Goal: Entertainment & Leisure: Consume media (video, audio)

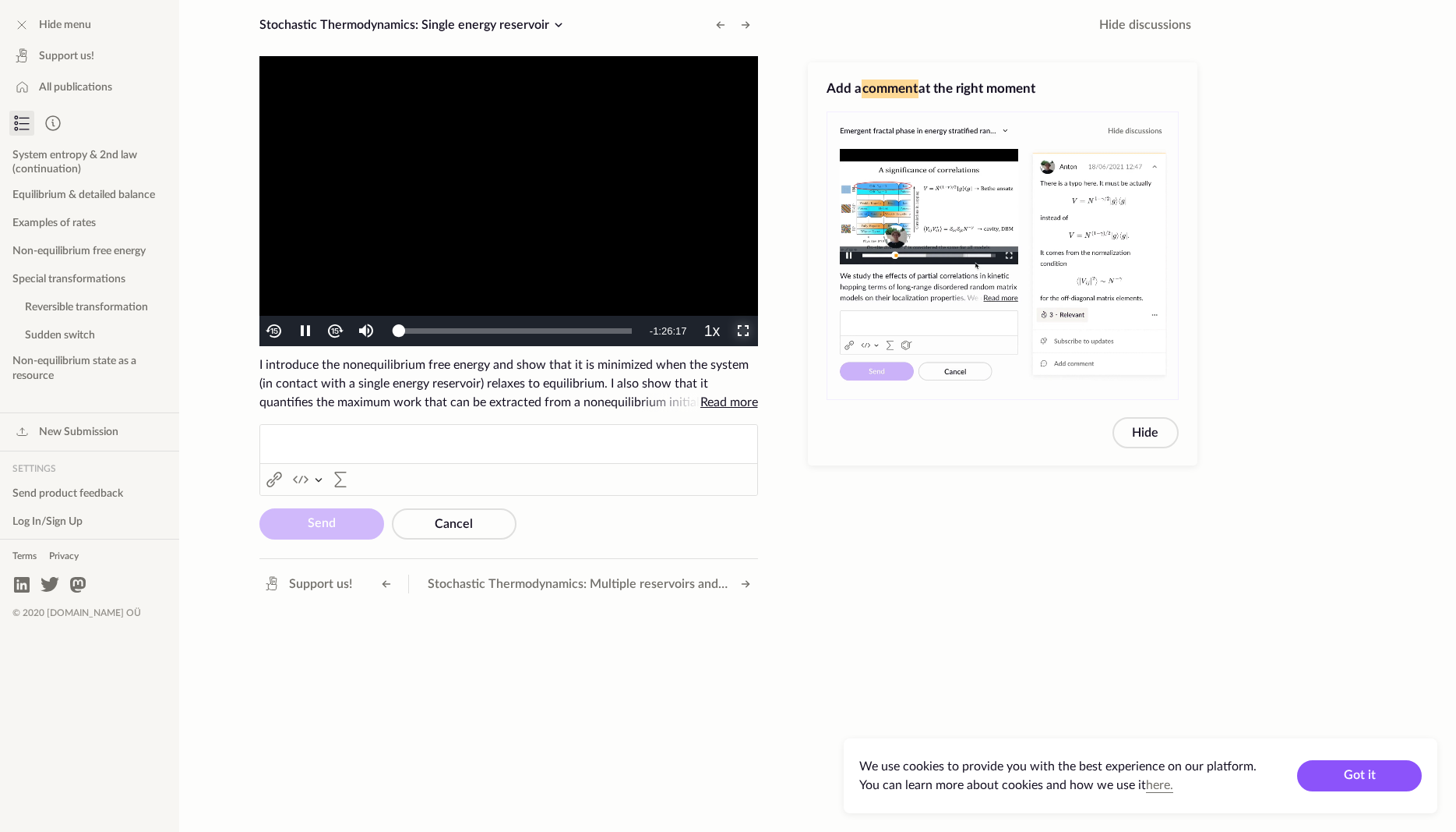
click at [743, 331] on span "Video Player" at bounding box center [743, 331] width 0 height 0
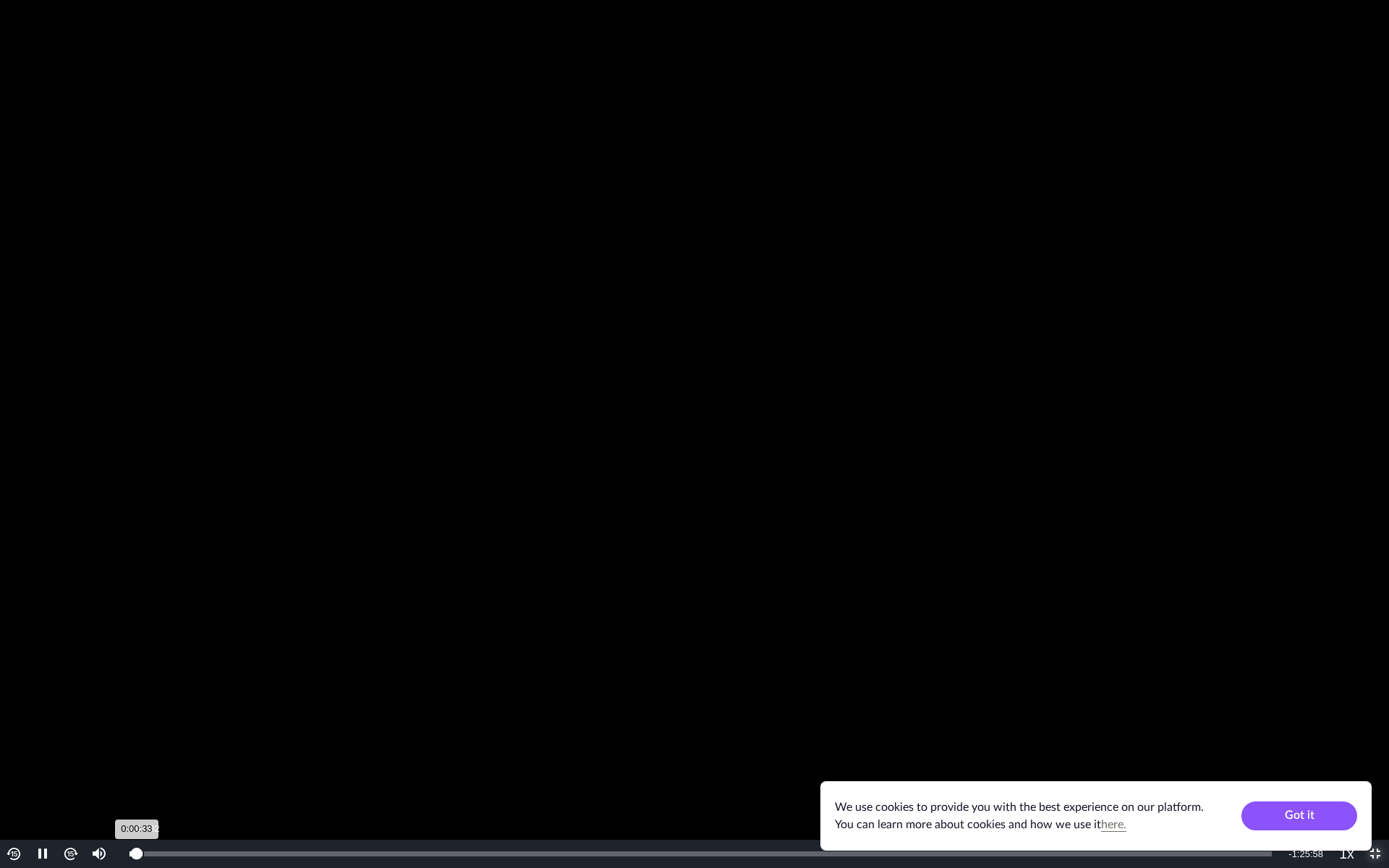
click at [137, 771] on div "0:00:33" at bounding box center [133, 854] width 7 height 5
click at [143, 771] on div "0:01:03" at bounding box center [136, 854] width 13 height 5
click at [158, 771] on div "Loaded : 2.26% 0:02:11 0:01:36" at bounding box center [700, 854] width 1142 height 5
click at [739, 288] on video "To view this video please enable JavaScript, and consider upgrading to a web br…" at bounding box center [694, 434] width 1389 height 868
click at [746, 297] on video "To view this video please enable JavaScript, and consider upgrading to a web br…" at bounding box center [694, 434] width 1389 height 868
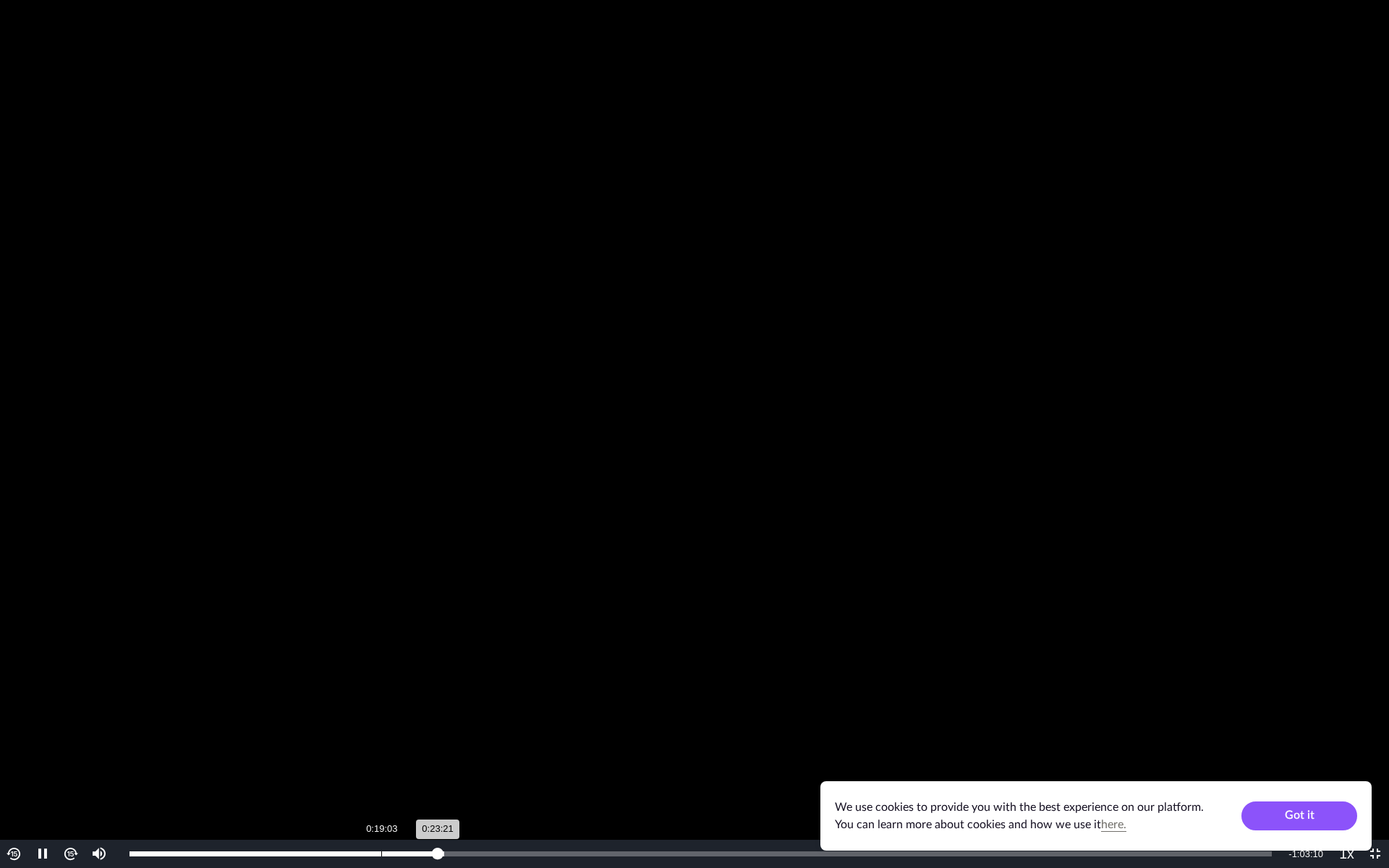
click at [381, 771] on div "0:19:03" at bounding box center [381, 854] width 1 height 5
click at [349, 771] on div "Loaded : 27.54% 0:16:35 0:19:05" at bounding box center [700, 854] width 1156 height 28
click at [328, 771] on div "Loaded : 27.54% 0:15:03 0:16:36" at bounding box center [700, 854] width 1156 height 28
click at [329, 771] on div "0:15:05" at bounding box center [229, 854] width 199 height 5
drag, startPoint x: 305, startPoint y: 831, endPoint x: 323, endPoint y: 847, distance: 24.1
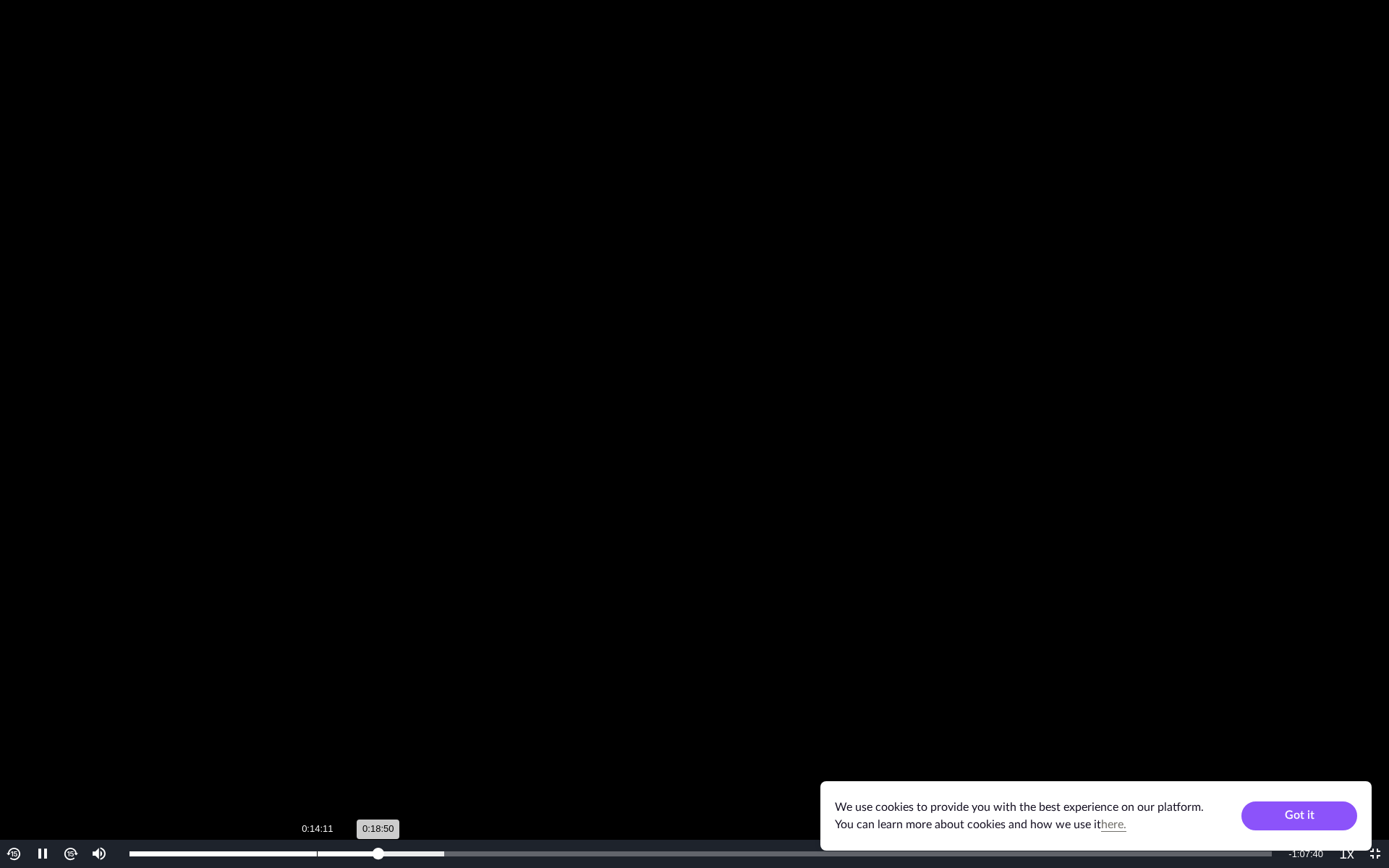
click at [323, 771] on div "To view this video please enable JavaScript, and consider upgrading to a web br…" at bounding box center [694, 434] width 1389 height 868
click at [365, 771] on div "Loaded : 27.54% 0:17:54 0:18:50" at bounding box center [700, 854] width 1156 height 28
click at [354, 771] on div "Loaded : 27.54% 0:17:08 0:17:49" at bounding box center [700, 854] width 1156 height 28
click at [336, 771] on div "Loaded : 27.54% 0:15:40 0:17:03" at bounding box center [700, 854] width 1142 height 5
click at [514, 592] on video "To view this video please enable JavaScript, and consider upgrading to a web br…" at bounding box center [694, 434] width 1389 height 868
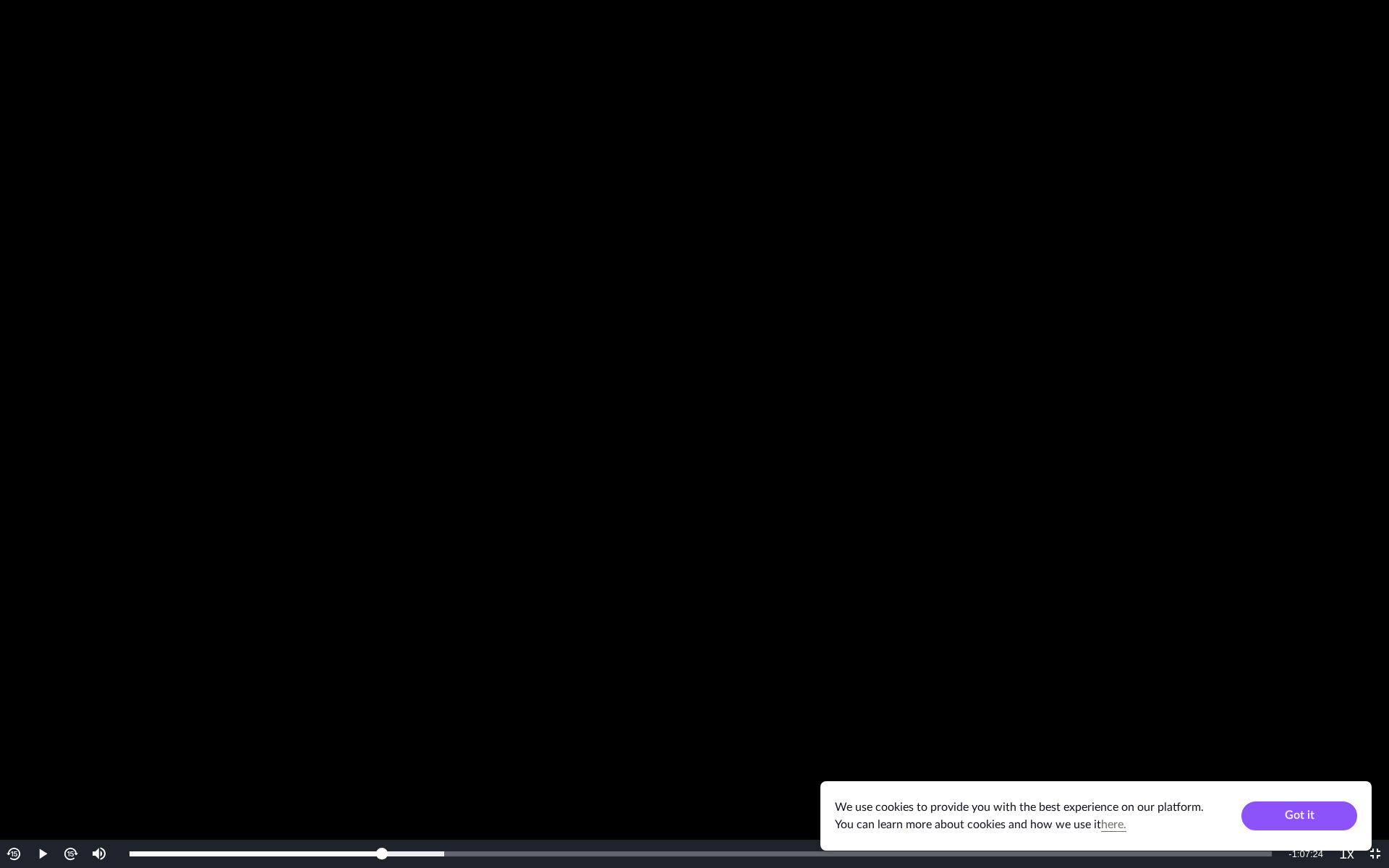
click at [514, 592] on video "To view this video please enable JavaScript, and consider upgrading to a web br…" at bounding box center [694, 434] width 1389 height 868
click at [981, 465] on video "To view this video please enable JavaScript, and consider upgrading to a web br…" at bounding box center [694, 434] width 1389 height 868
click at [982, 465] on video "To view this video please enable JavaScript, and consider upgrading to a web br…" at bounding box center [694, 434] width 1389 height 868
click at [869, 273] on video "To view this video please enable JavaScript, and consider upgrading to a web br…" at bounding box center [694, 434] width 1389 height 868
click at [821, 159] on video "To view this video please enable JavaScript, and consider upgrading to a web br…" at bounding box center [694, 434] width 1389 height 868
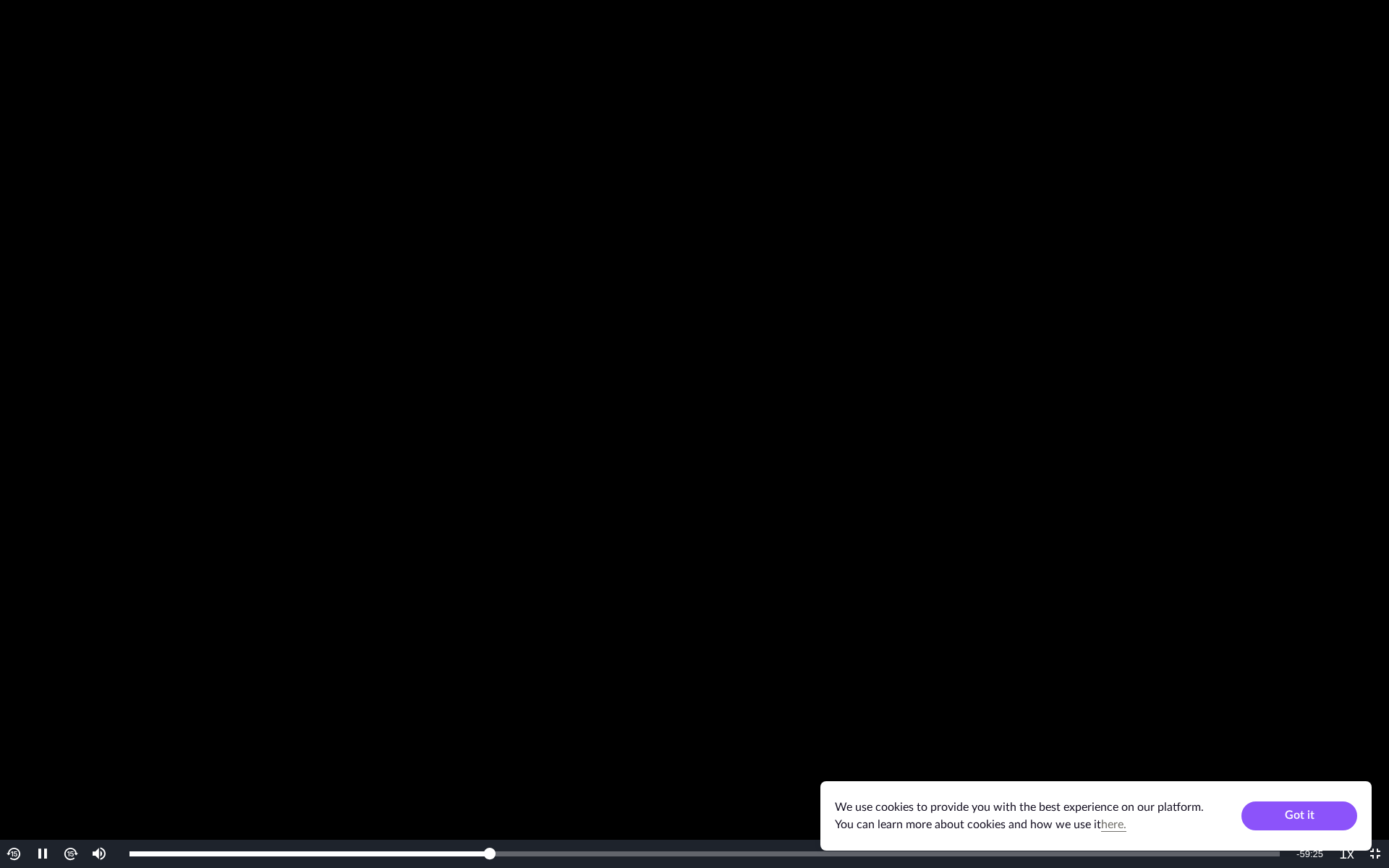
click at [233, 695] on video "To view this video please enable JavaScript, and consider upgrading to a web br…" at bounding box center [694, 434] width 1389 height 868
click at [100, 436] on video "To view this video please enable JavaScript, and consider upgrading to a web br…" at bounding box center [694, 434] width 1389 height 868
click at [99, 436] on video "To view this video please enable JavaScript, and consider upgrading to a web br…" at bounding box center [694, 434] width 1389 height 868
click at [199, 303] on video "To view this video please enable JavaScript, and consider upgrading to a web br…" at bounding box center [694, 434] width 1389 height 868
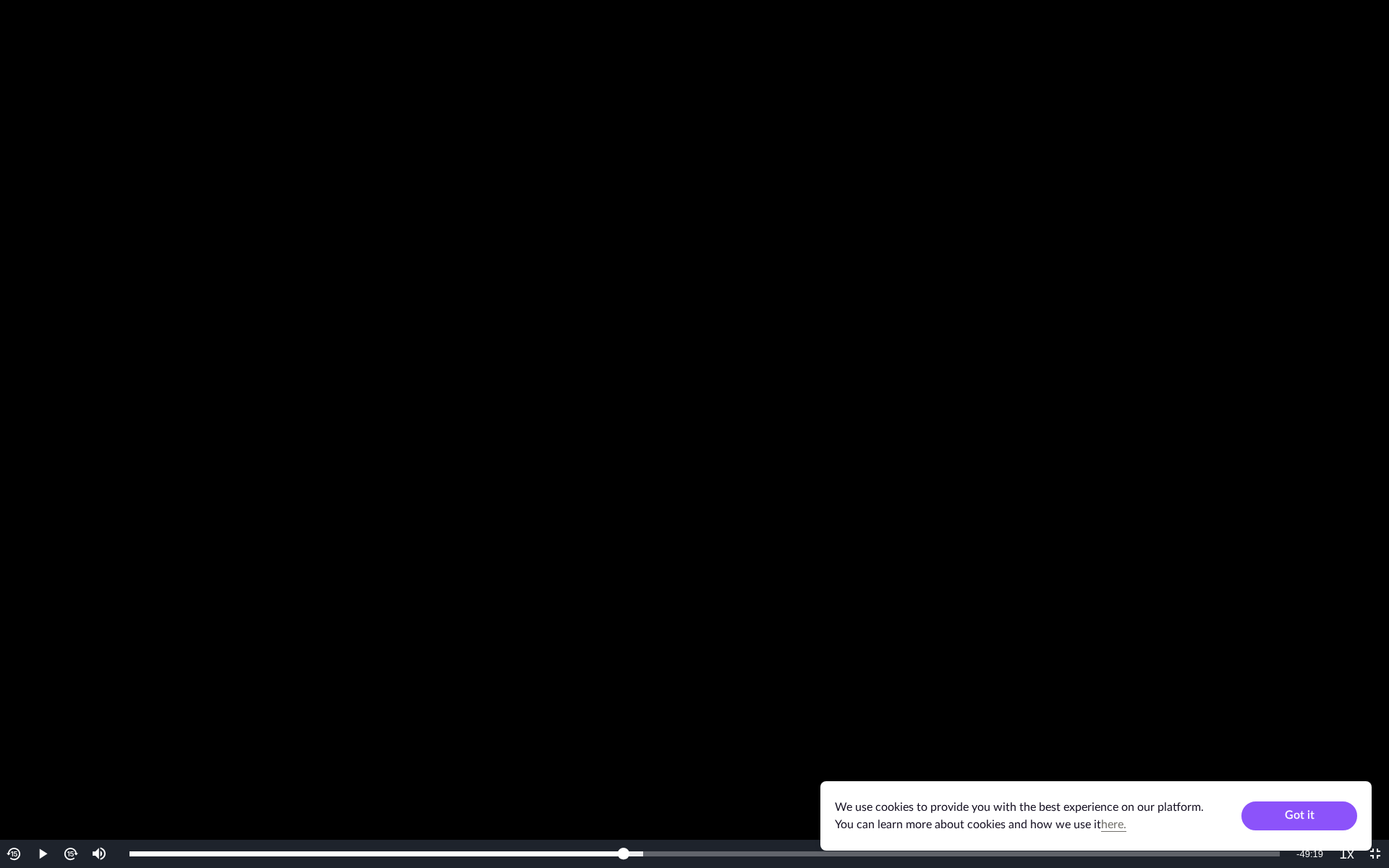
click at [199, 303] on video "To view this video please enable JavaScript, and consider upgrading to a web br…" at bounding box center [694, 434] width 1389 height 868
click at [1351, 771] on span "Video Player" at bounding box center [1375, 855] width 0 height 0
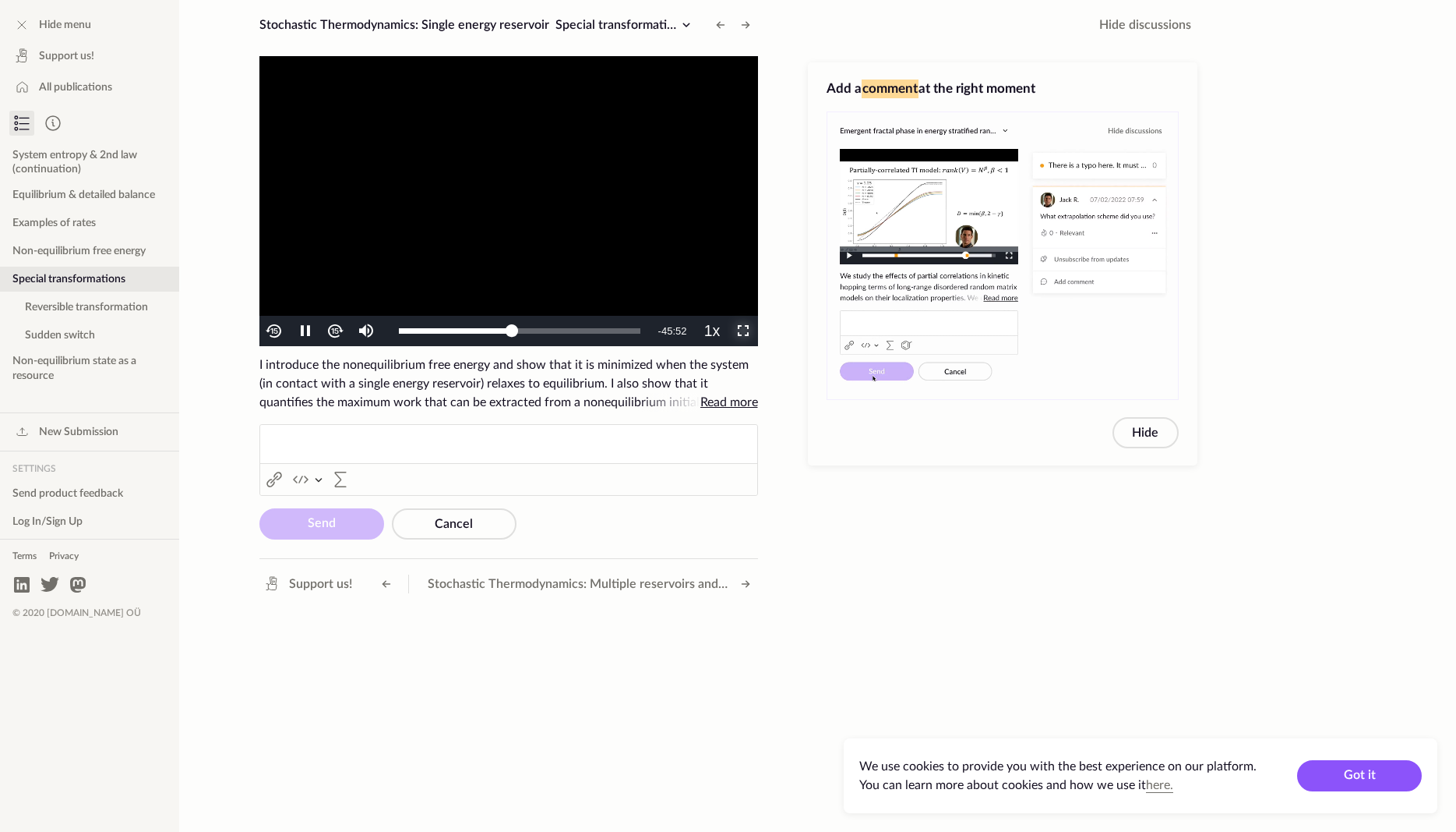
click at [743, 331] on span "Video Player" at bounding box center [743, 331] width 0 height 0
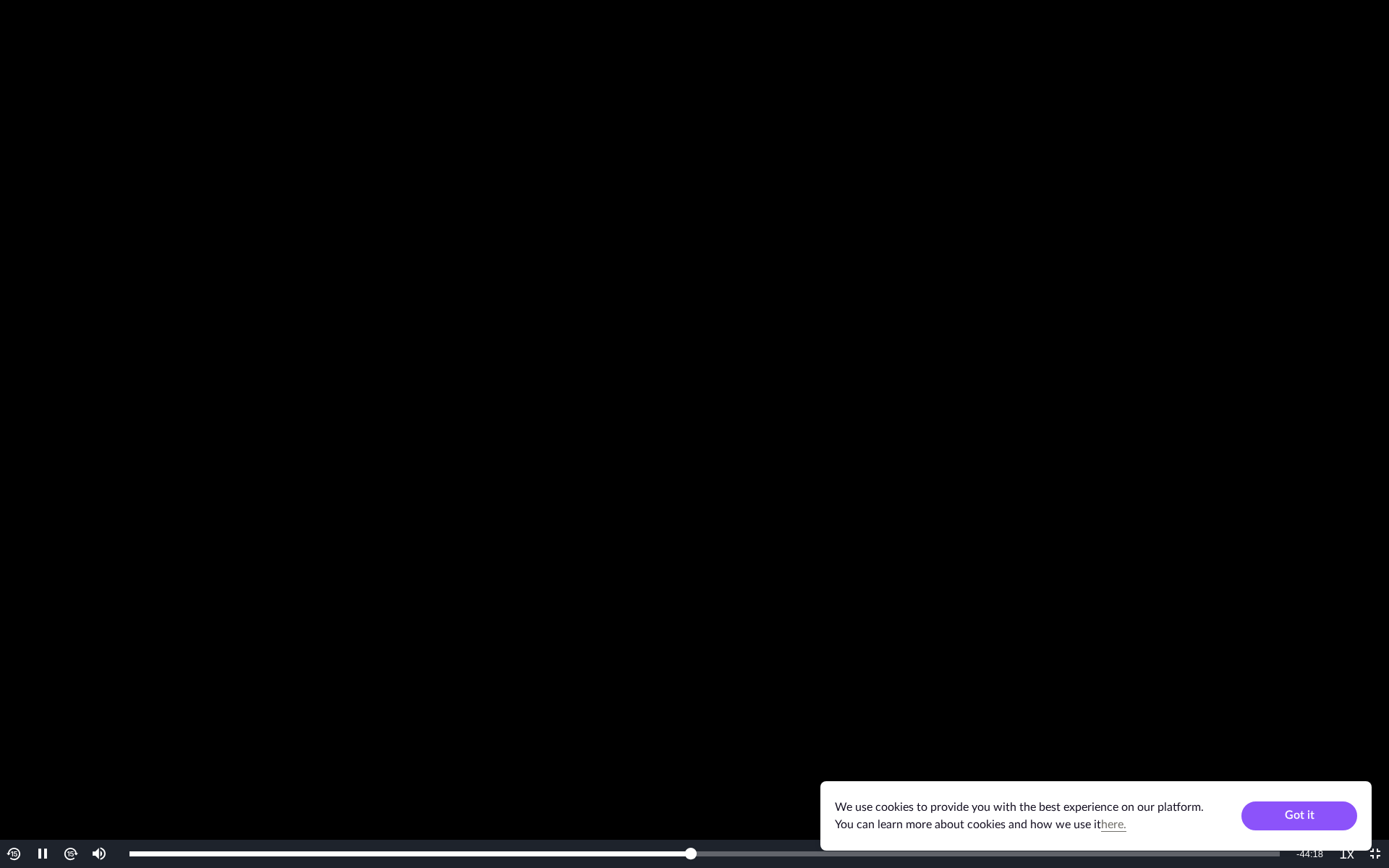
click at [1088, 771] on video "To view this video please enable JavaScript, and consider upgrading to a web br…" at bounding box center [694, 434] width 1389 height 868
click at [828, 488] on video "To view this video please enable JavaScript, and consider upgrading to a web br…" at bounding box center [694, 434] width 1389 height 868
click at [563, 435] on video "To view this video please enable JavaScript, and consider upgrading to a web br…" at bounding box center [694, 434] width 1389 height 868
click at [1351, 771] on span "Video Player" at bounding box center [1375, 855] width 0 height 0
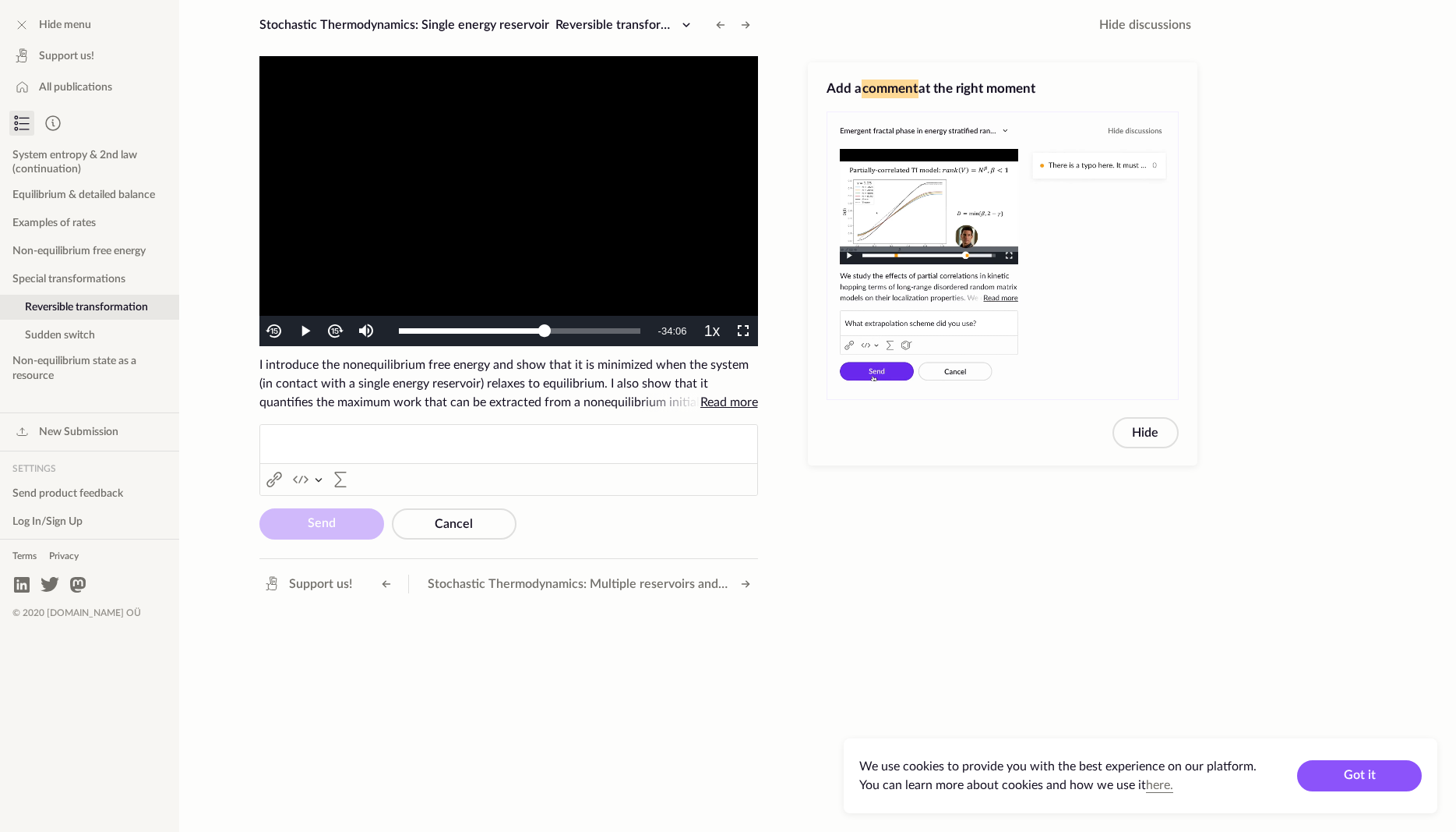
click at [719, 394] on span "Read more" at bounding box center [730, 402] width 58 height 18
